Goal: Task Accomplishment & Management: Use online tool/utility

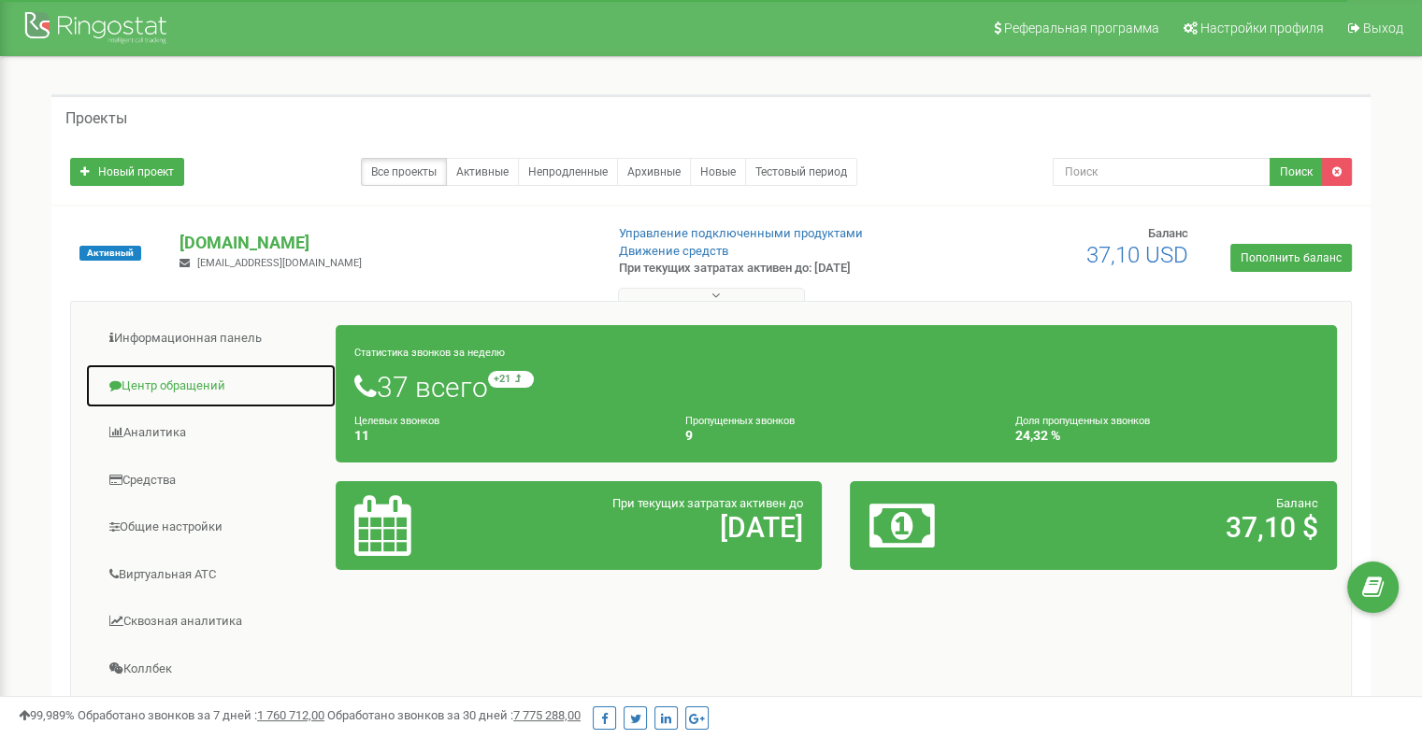
click at [192, 380] on link "Центр обращений" at bounding box center [210, 387] width 251 height 46
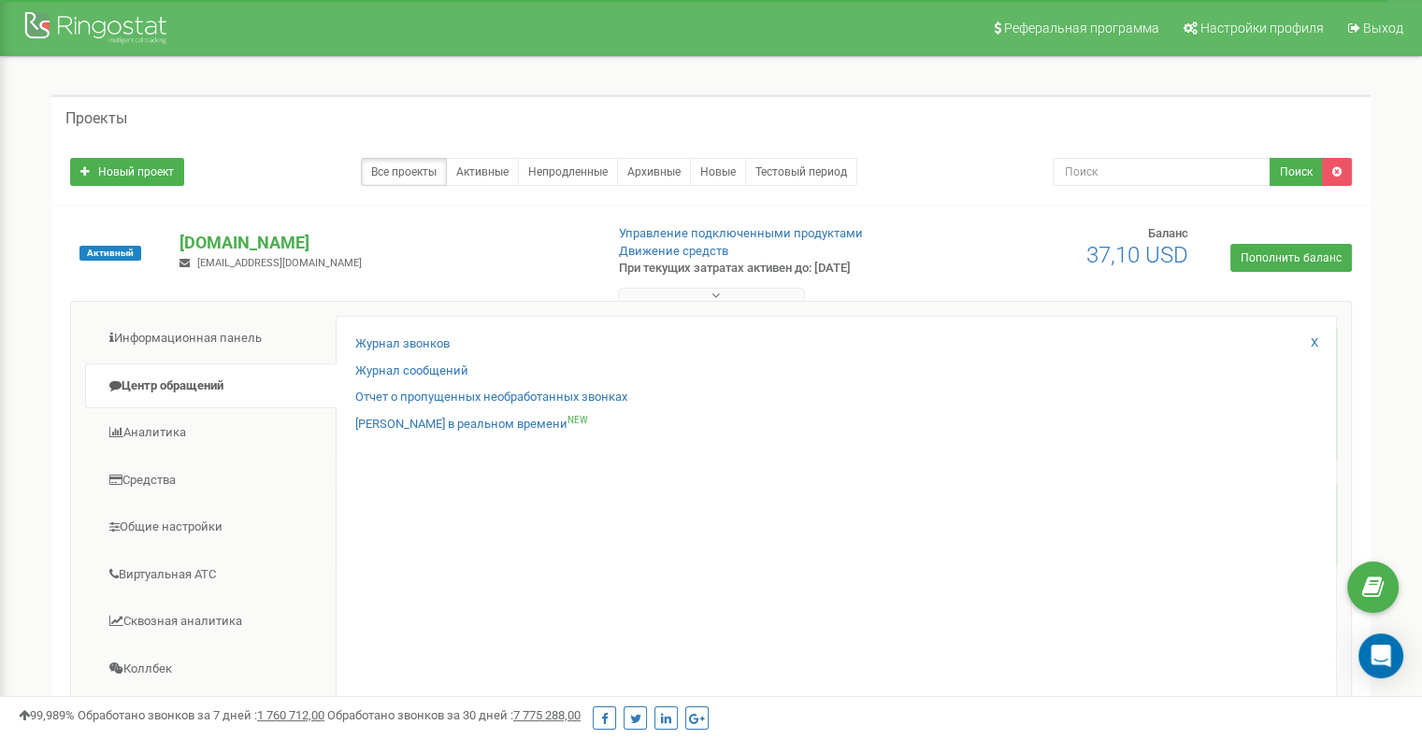
click at [393, 352] on div "Журнал звонков" at bounding box center [836, 349] width 962 height 27
click at [393, 338] on link "Журнал звонков" at bounding box center [402, 345] width 94 height 18
